Goal: Information Seeking & Learning: Check status

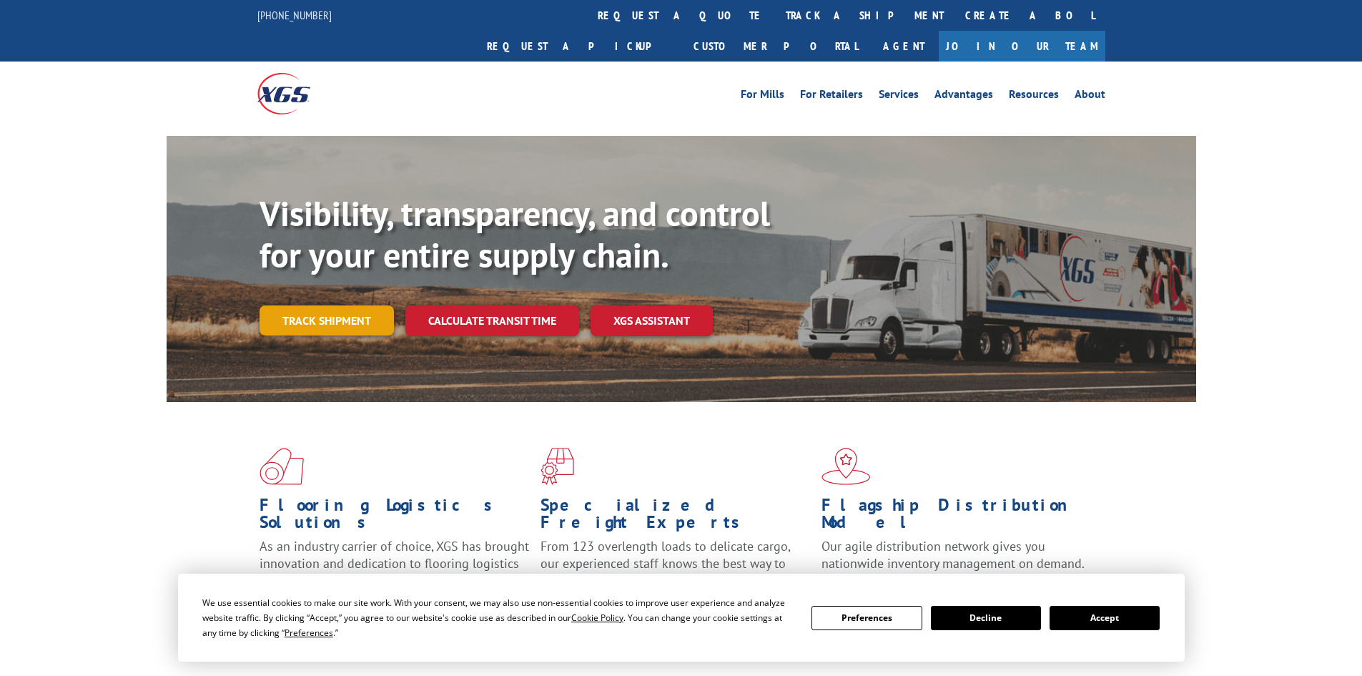
click at [285, 305] on link "Track shipment" at bounding box center [327, 320] width 134 height 30
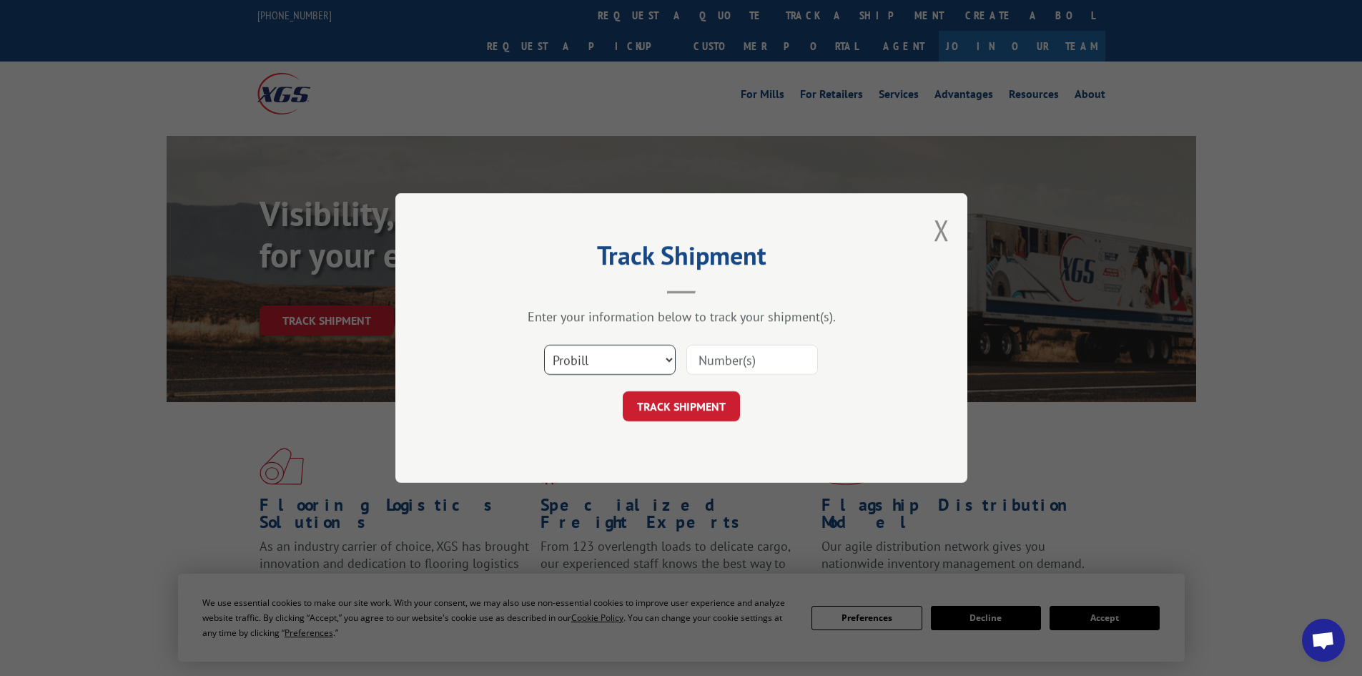
click at [558, 364] on select "Select category... Probill BOL PO" at bounding box center [610, 360] width 132 height 30
select select "bol"
click at [544, 345] on select "Select category... Probill BOL PO" at bounding box center [610, 360] width 132 height 30
click at [716, 368] on input at bounding box center [752, 360] width 132 height 30
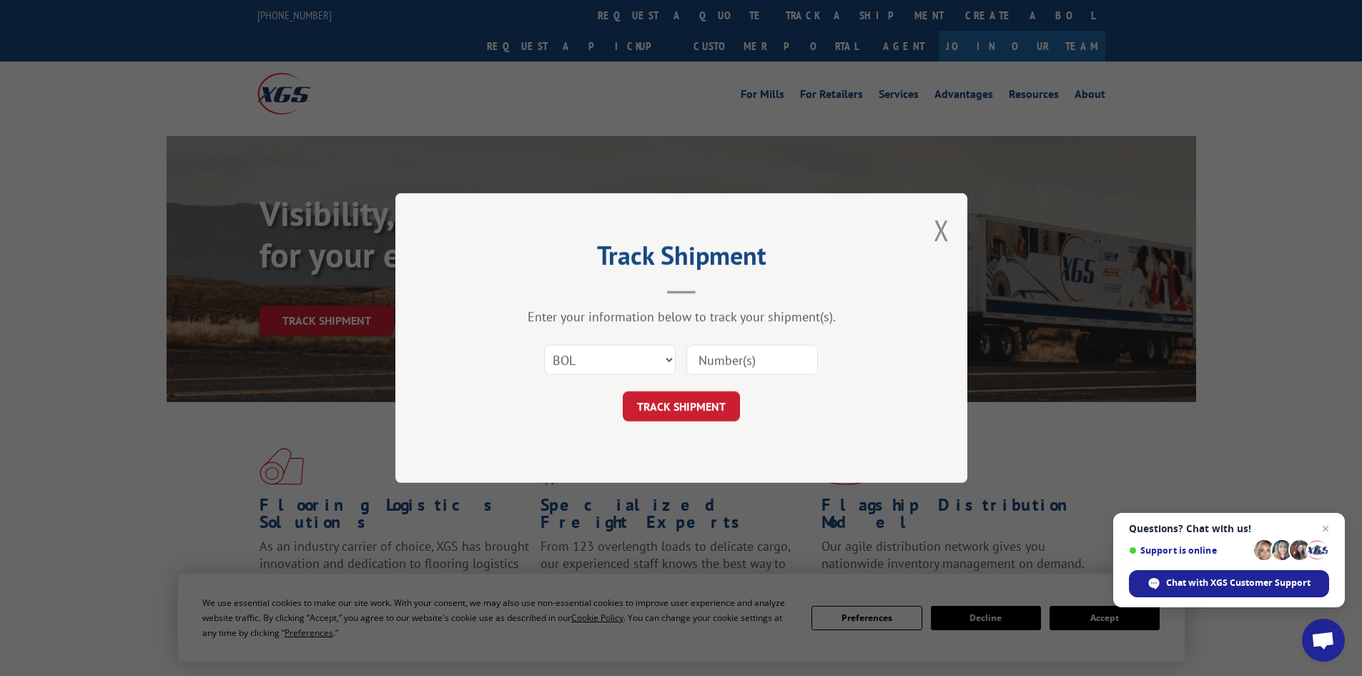
paste input "5199283"
type input "5199283"
click at [693, 398] on button "TRACK SHIPMENT" at bounding box center [681, 406] width 117 height 30
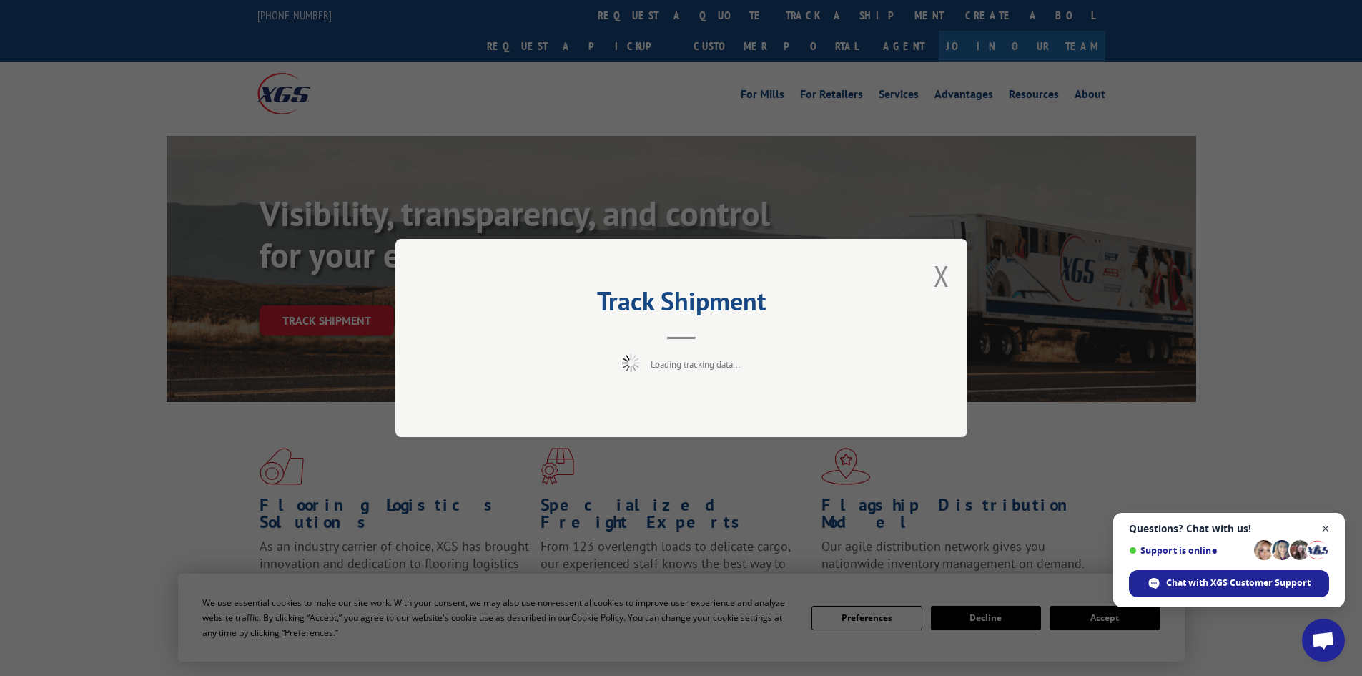
click at [1322, 527] on span "Close chat" at bounding box center [1326, 529] width 18 height 18
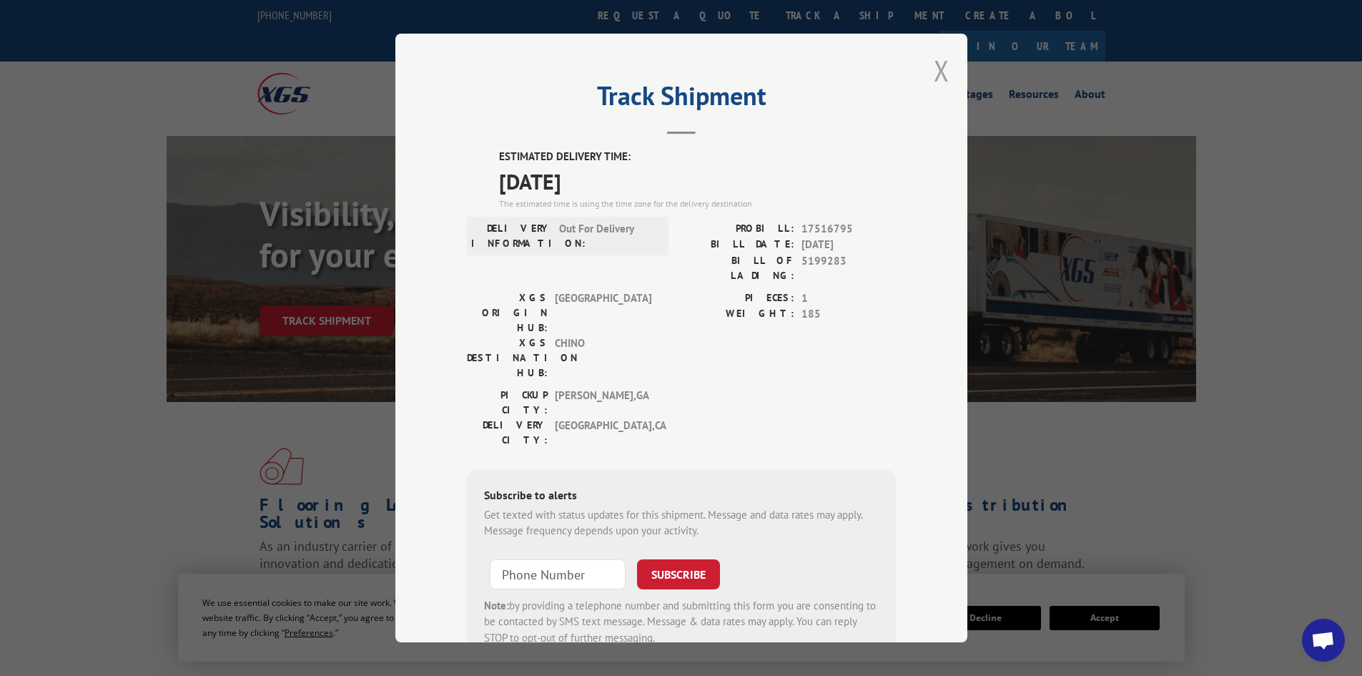
click at [935, 75] on button "Close modal" at bounding box center [942, 70] width 16 height 38
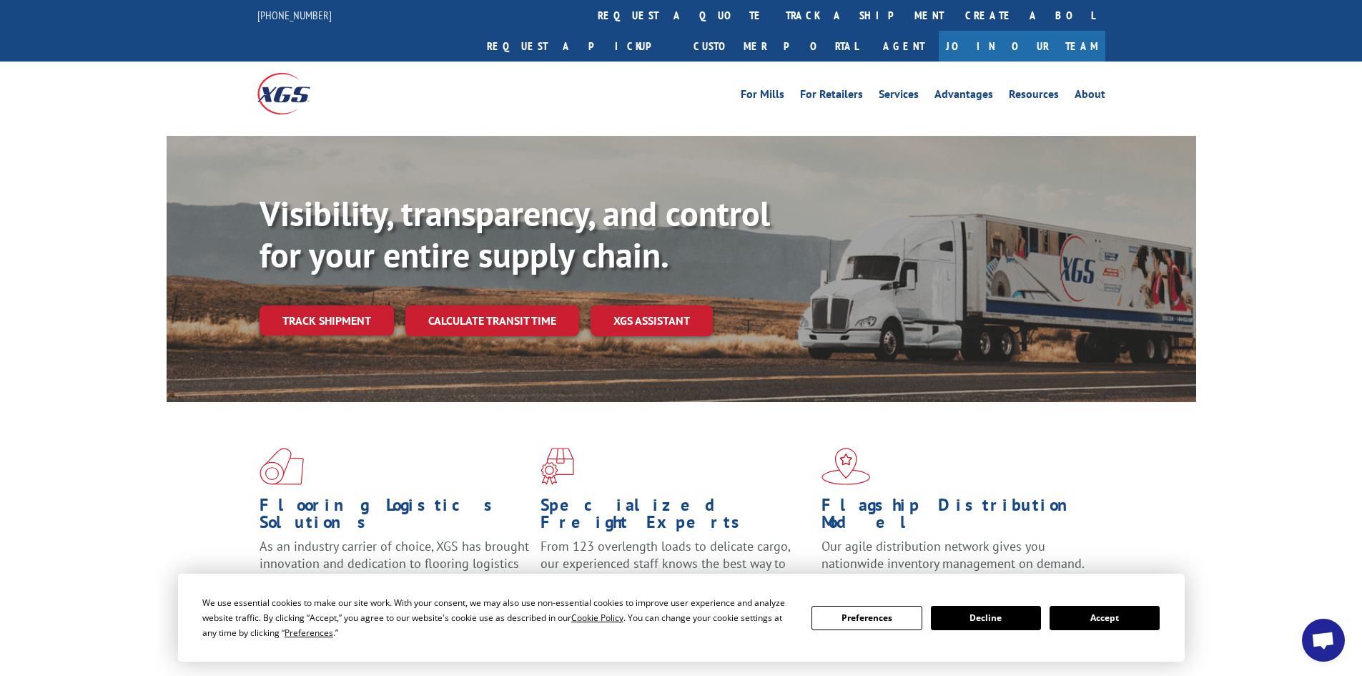
click at [317, 305] on div "Visibility, transparency, and control for your entire supply chain. Track shipm…" at bounding box center [728, 292] width 937 height 199
click at [318, 305] on link "Track shipment" at bounding box center [327, 320] width 134 height 30
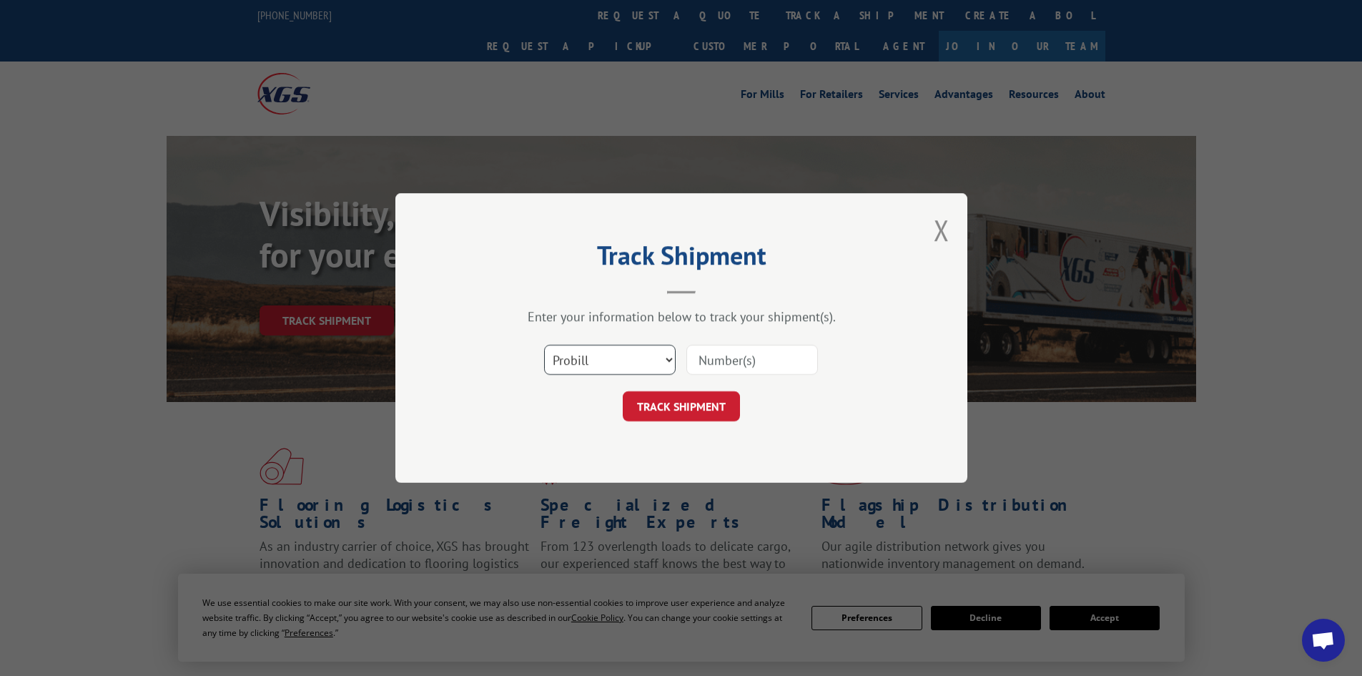
click at [602, 350] on select "Select category... Probill BOL PO" at bounding box center [610, 360] width 132 height 30
select select "bol"
click at [544, 345] on select "Select category... Probill BOL PO" at bounding box center [610, 360] width 132 height 30
click at [705, 372] on input at bounding box center [752, 360] width 132 height 30
paste input "5221247"
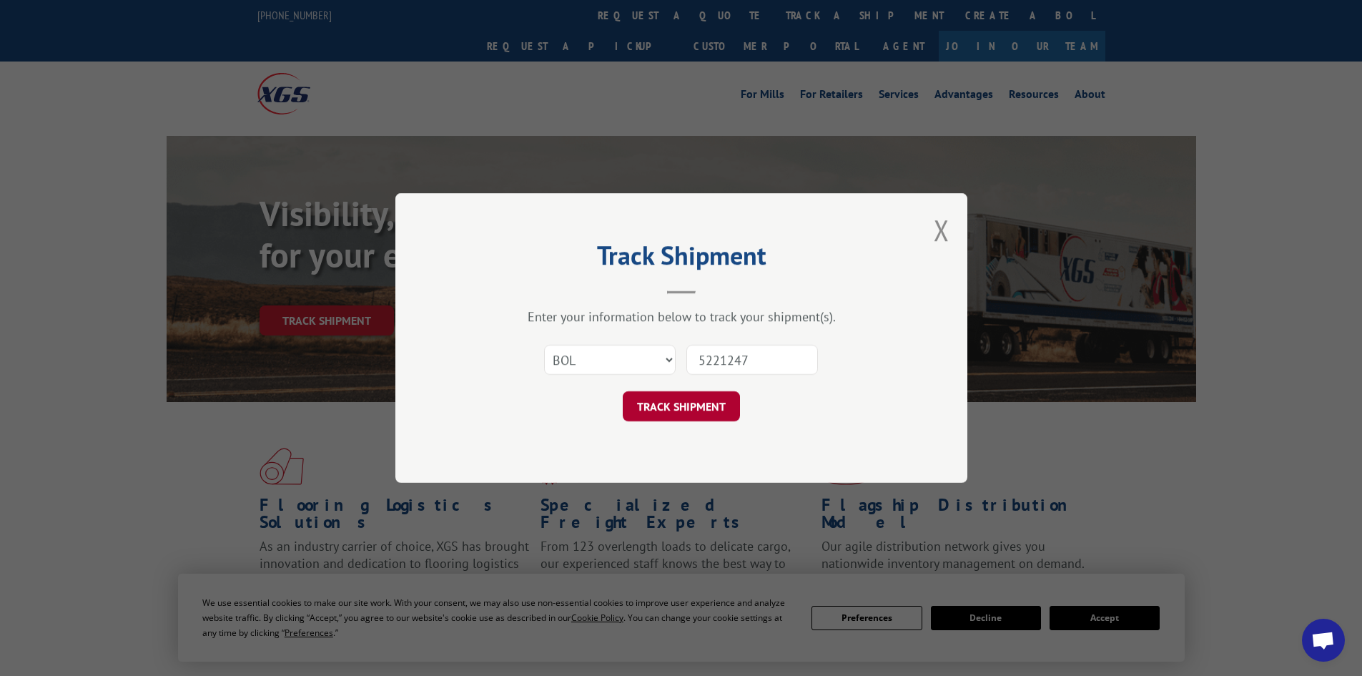
type input "5221247"
click at [646, 418] on button "TRACK SHIPMENT" at bounding box center [681, 406] width 117 height 30
